Goal: Transaction & Acquisition: Purchase product/service

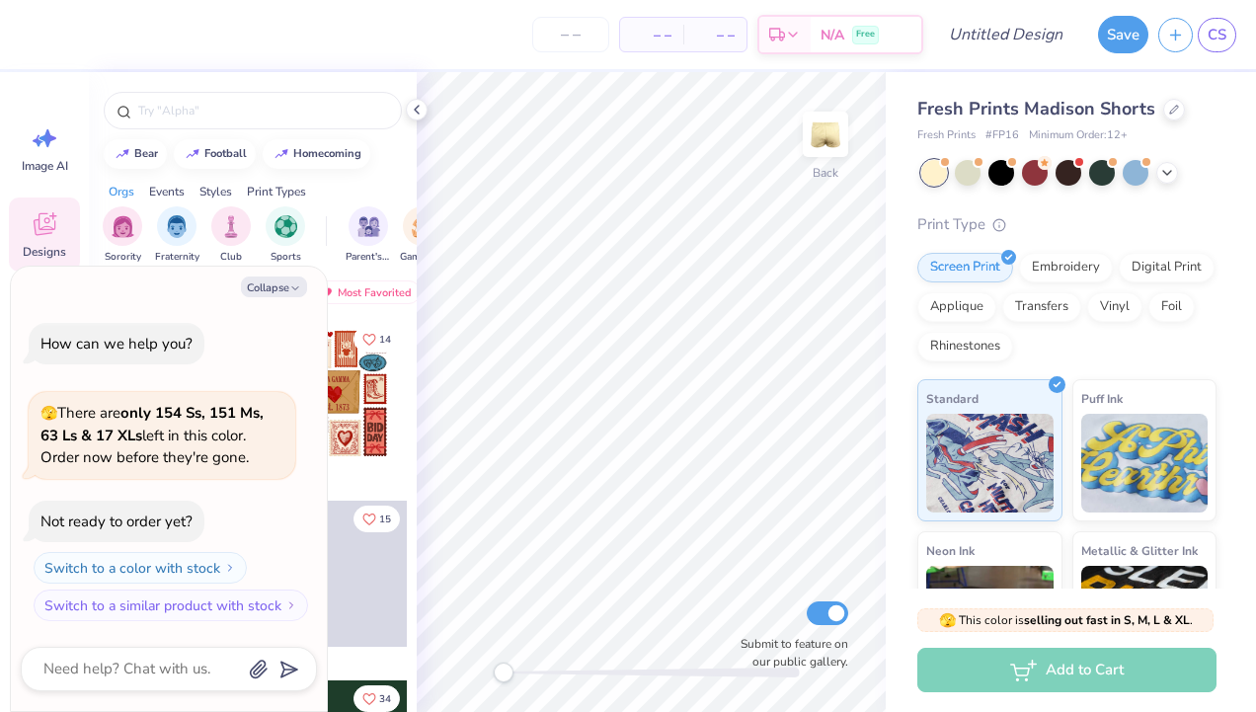
click at [365, 184] on div "Orgs Events Styles Print Types" at bounding box center [253, 187] width 328 height 28
click at [316, 150] on div "homecoming" at bounding box center [327, 151] width 68 height 11
type input "homecoming"
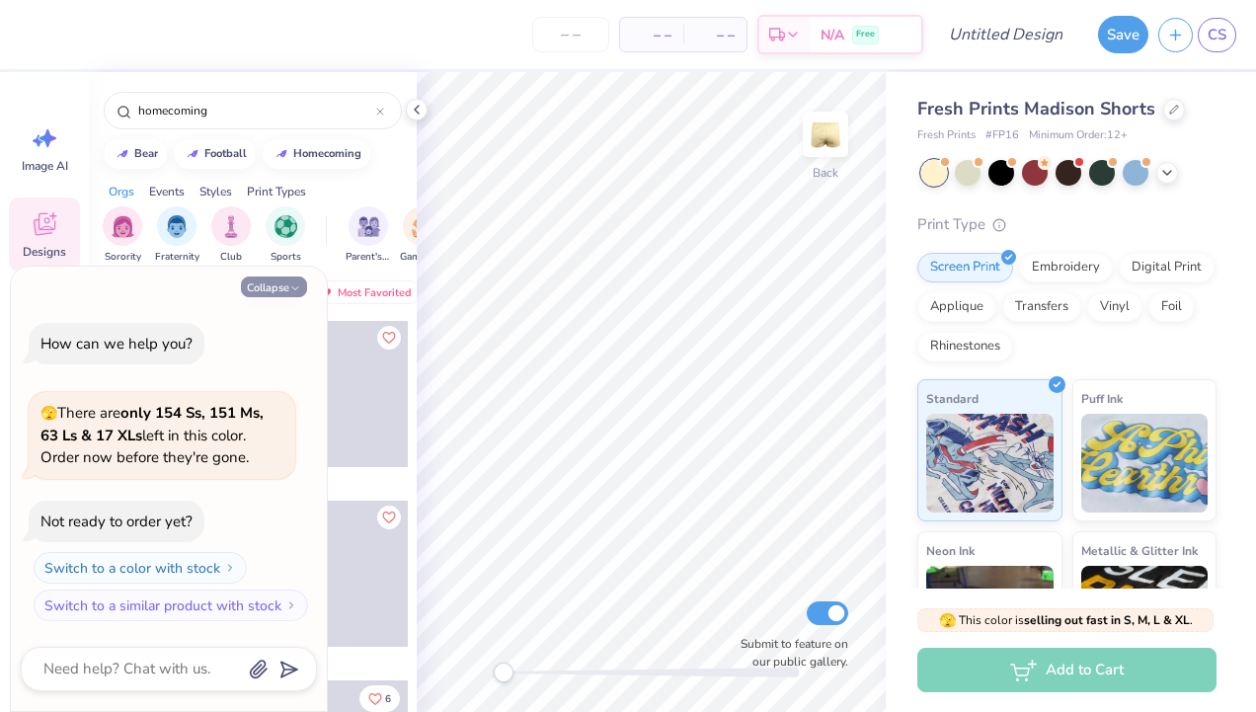
click at [284, 292] on button "Collapse" at bounding box center [274, 287] width 66 height 21
type textarea "x"
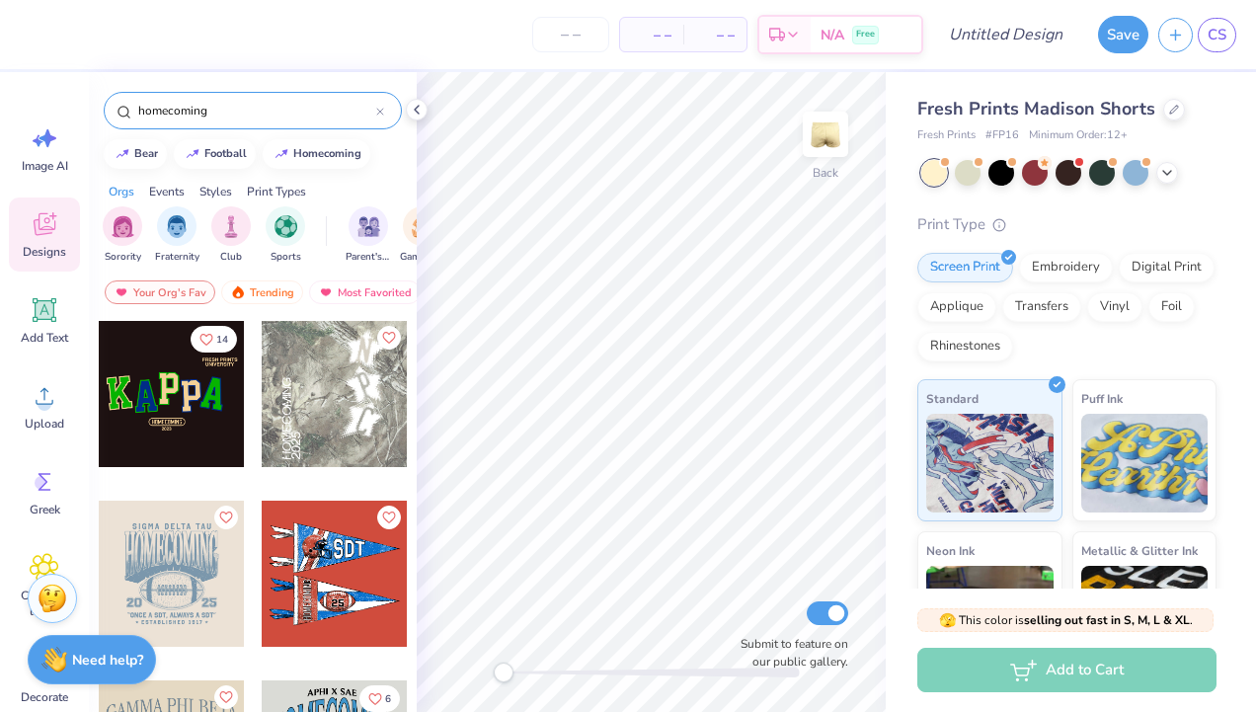
click at [232, 115] on input "homecoming" at bounding box center [256, 111] width 240 height 20
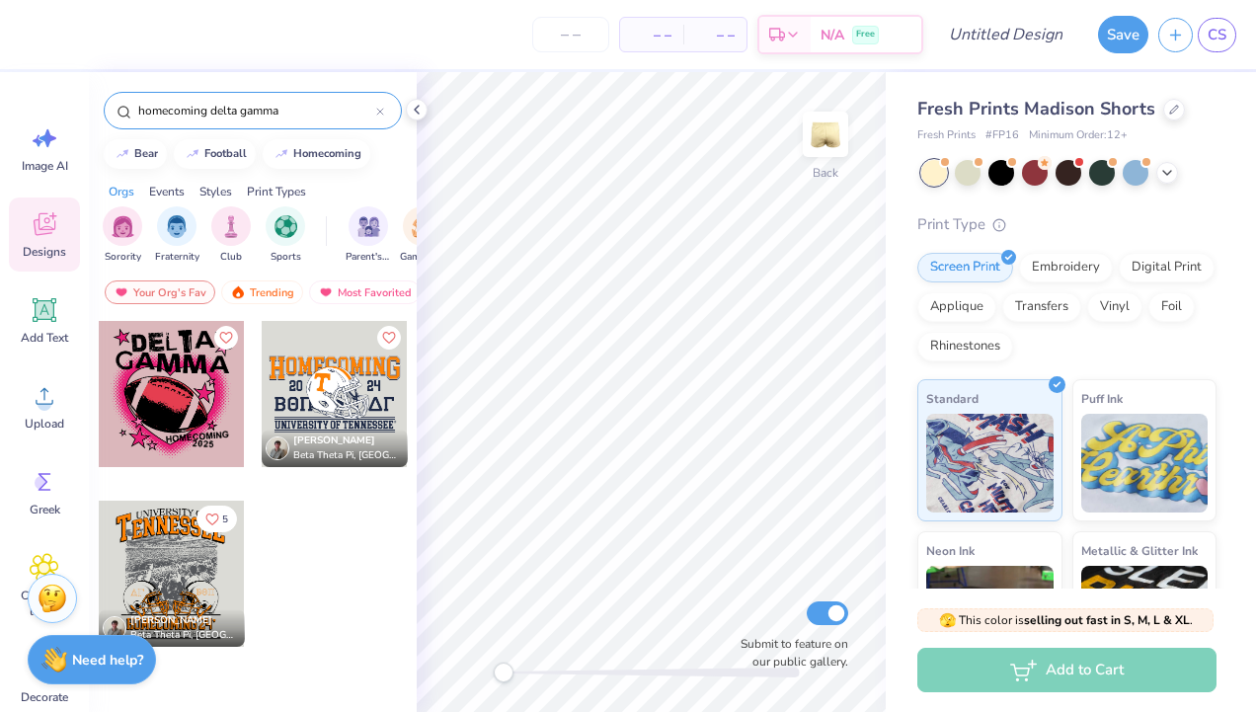
drag, startPoint x: 210, startPoint y: 110, endPoint x: 96, endPoint y: 93, distance: 115.8
click at [96, 93] on div "homecoming delta gamma" at bounding box center [253, 105] width 328 height 67
type input "delta gamma"
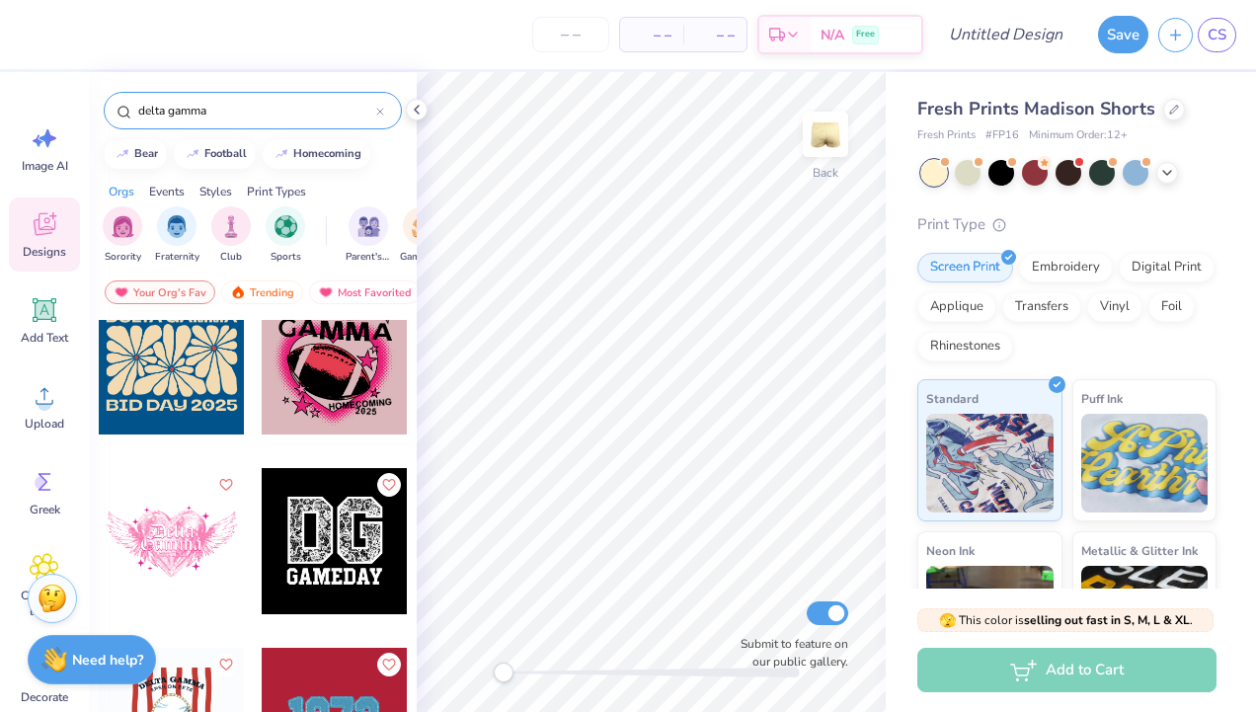
scroll to position [753, 0]
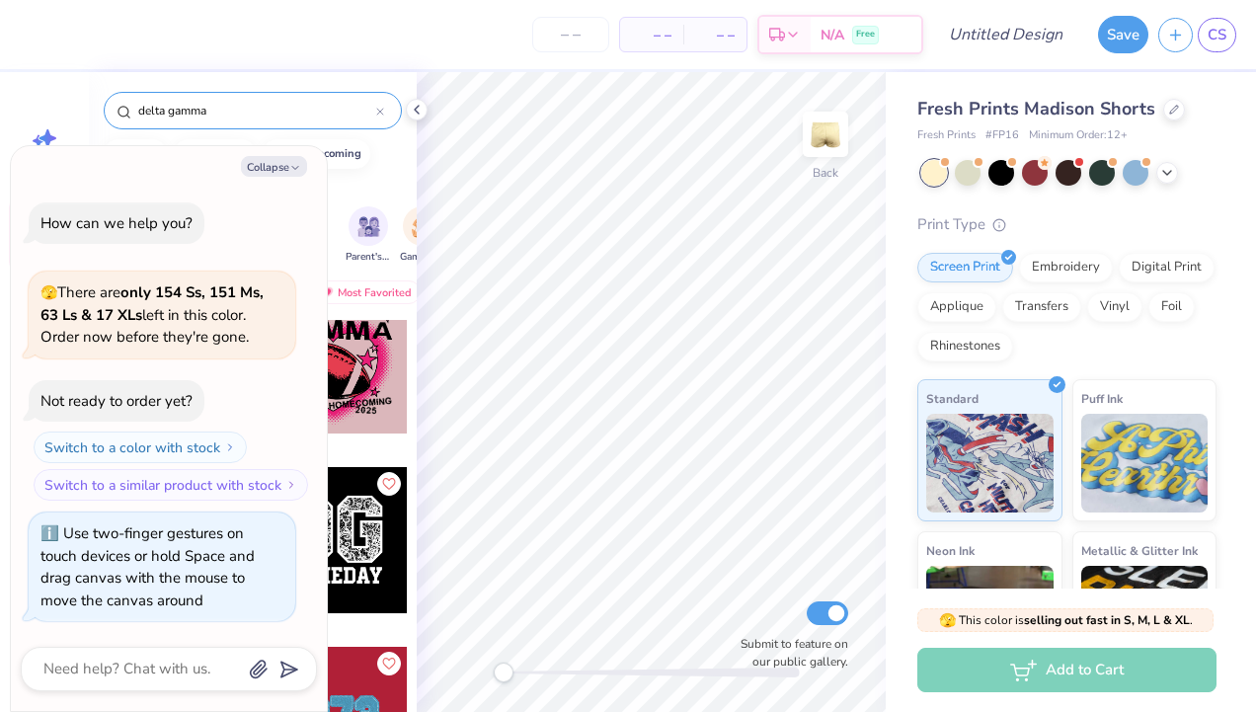
drag, startPoint x: 504, startPoint y: 672, endPoint x: 414, endPoint y: 662, distance: 90.4
click at [414, 662] on div "– – Per Item – – Total Est. Delivery N/A Free Design Title Save CS Image AI Des…" at bounding box center [628, 356] width 1256 height 712
click at [277, 164] on button "Collapse" at bounding box center [274, 166] width 66 height 21
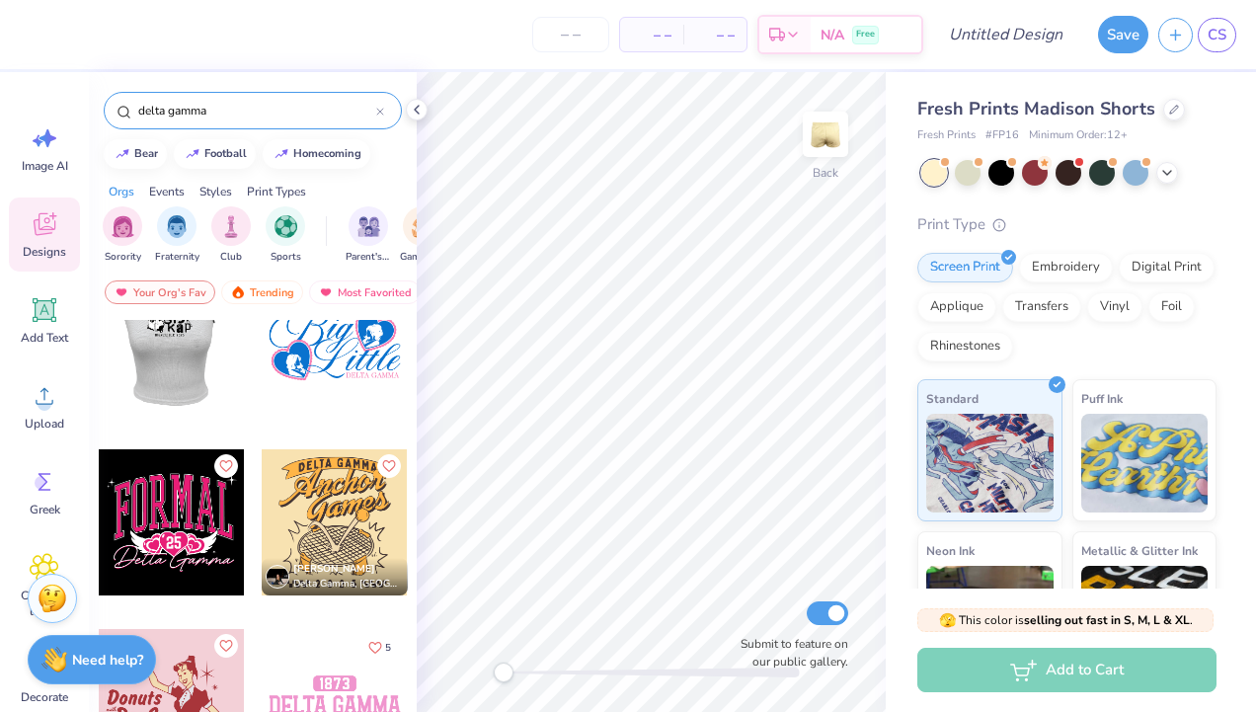
scroll to position [5984, 0]
click at [125, 229] on img "filter for Sorority" at bounding box center [123, 224] width 23 height 23
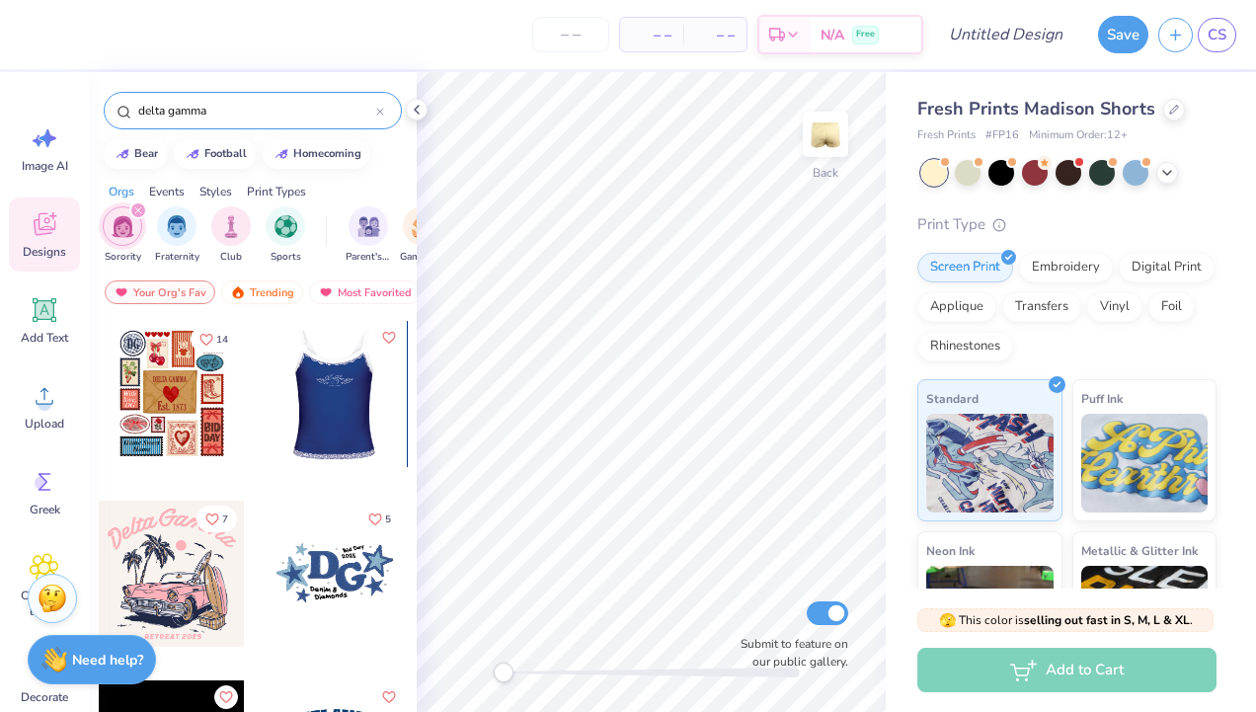
click at [341, 408] on div at bounding box center [334, 394] width 146 height 146
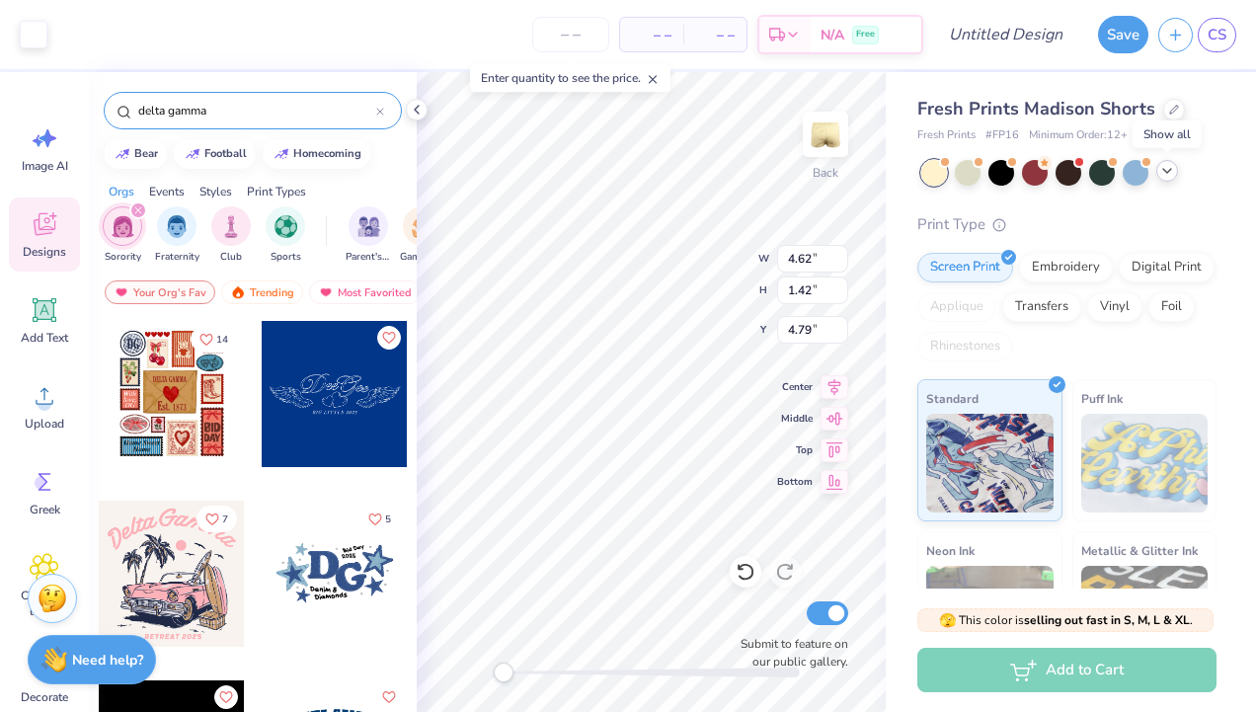
click at [1167, 172] on polyline at bounding box center [1167, 171] width 8 height 4
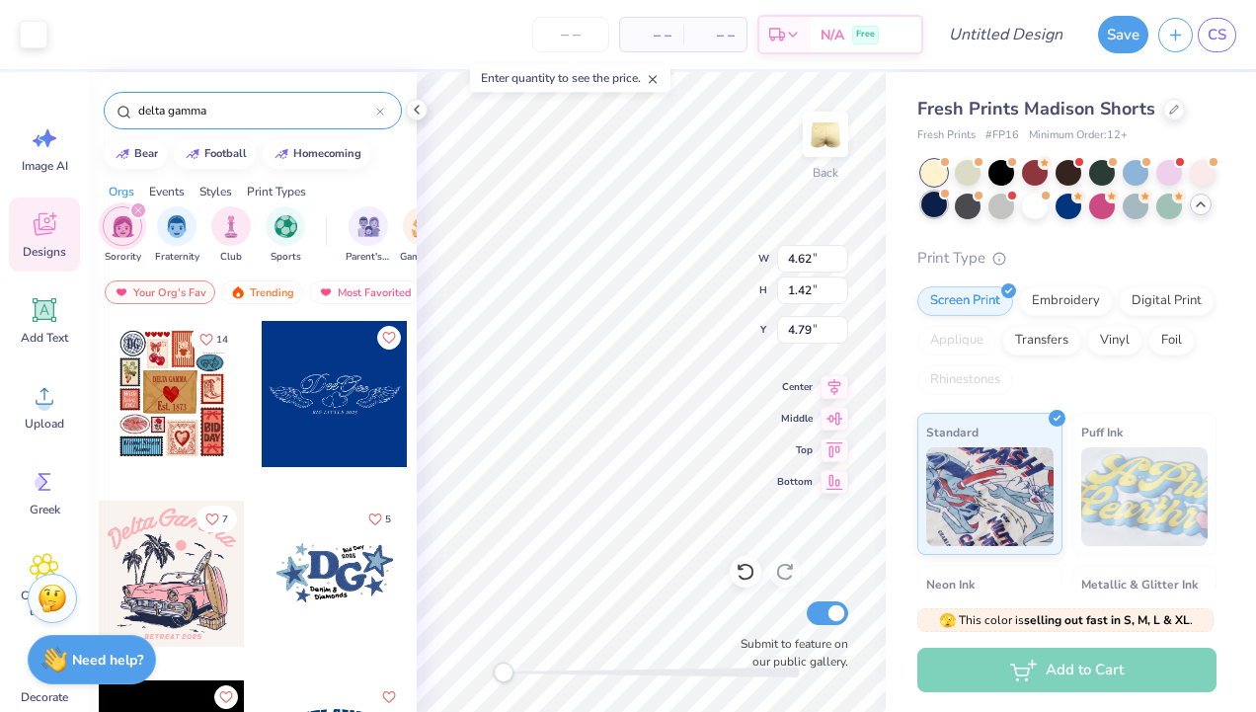
click at [947, 201] on div at bounding box center [934, 205] width 26 height 26
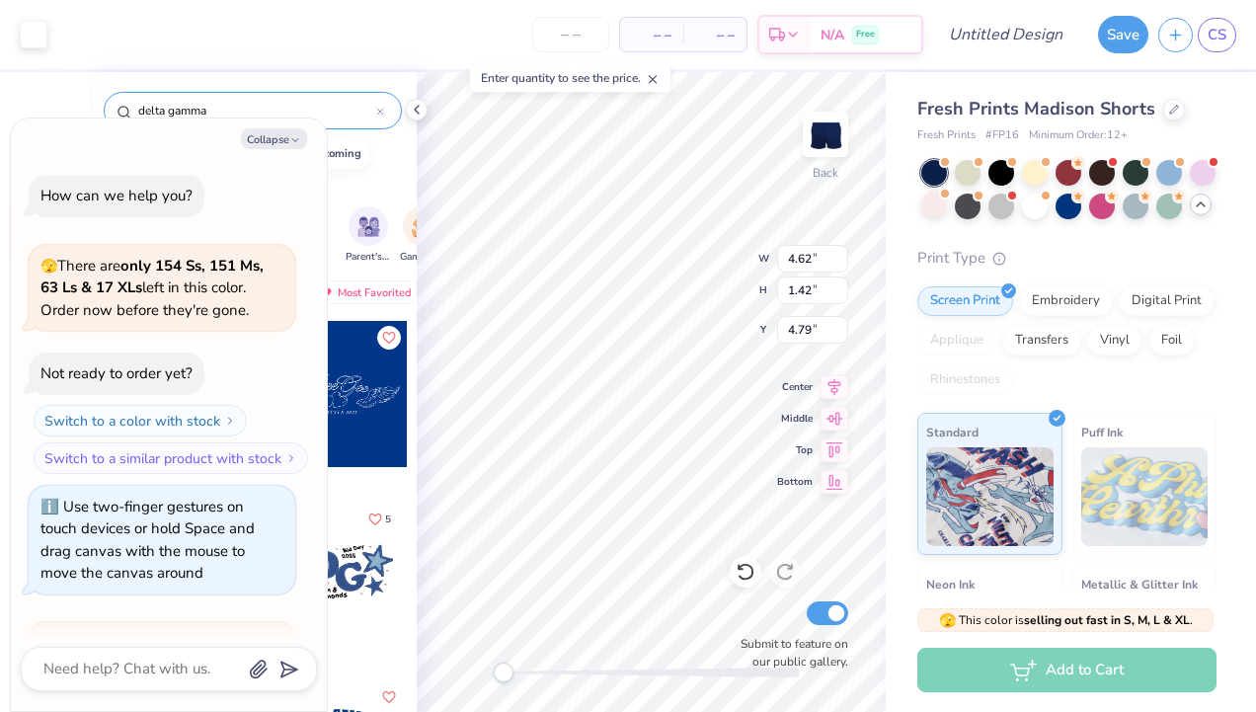
scroll to position [229, 0]
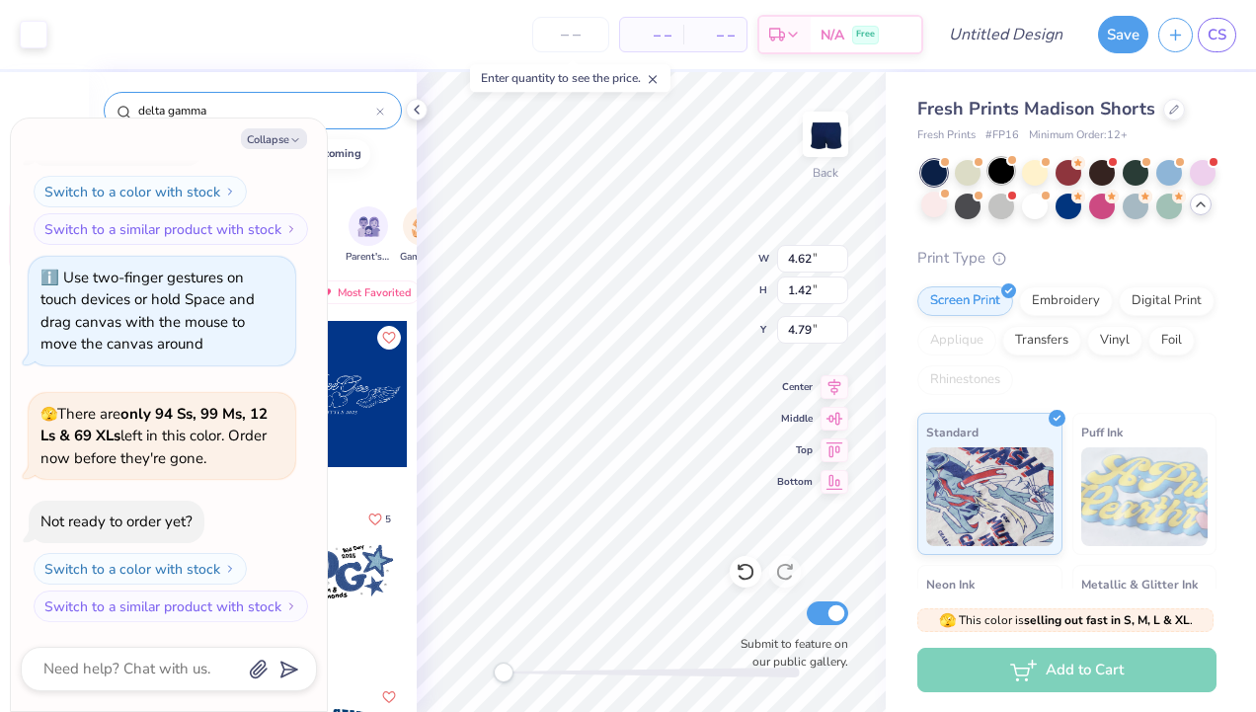
click at [1029, 170] on div at bounding box center [1035, 173] width 26 height 26
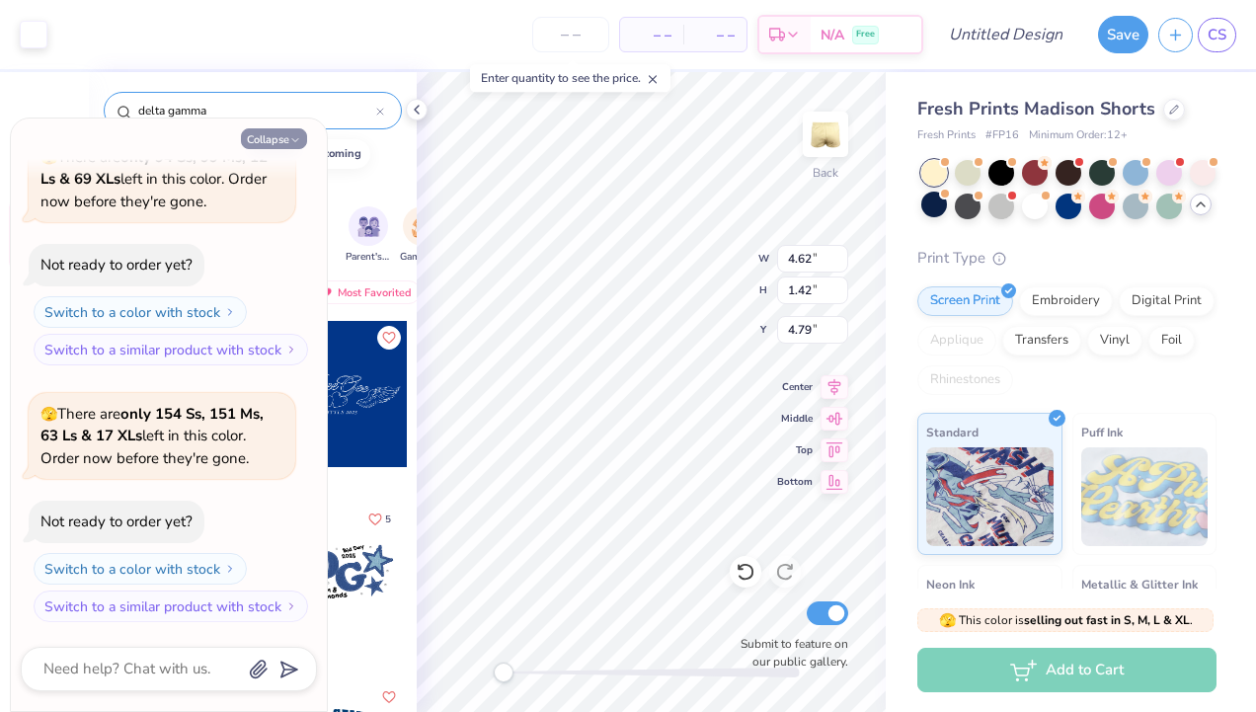
click at [286, 145] on button "Collapse" at bounding box center [274, 138] width 66 height 21
type textarea "x"
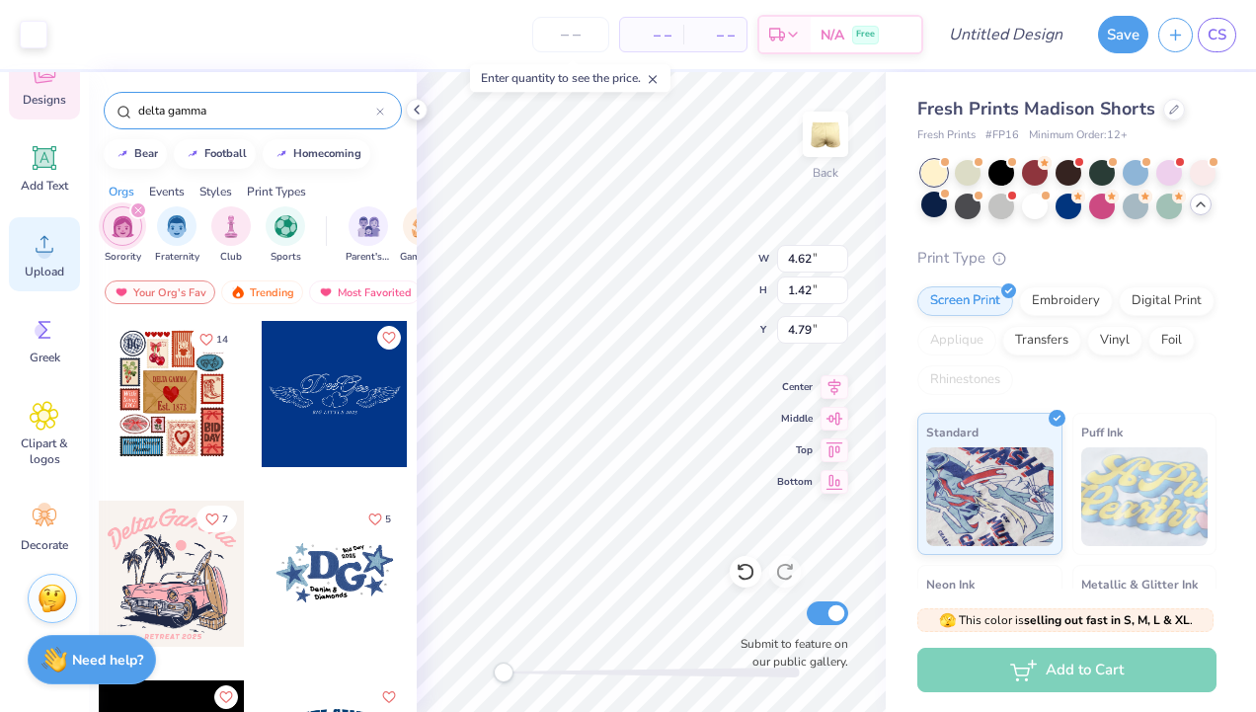
scroll to position [0, 0]
